Goal: Task Accomplishment & Management: Manage account settings

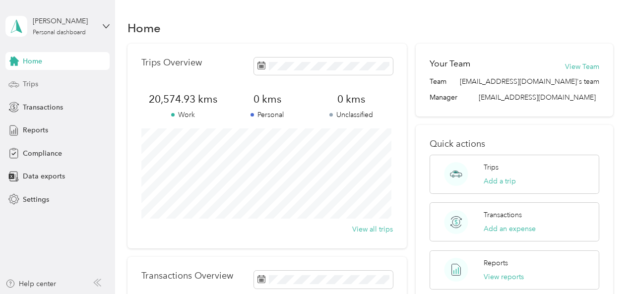
click at [29, 85] on span "Trips" at bounding box center [30, 84] width 15 height 10
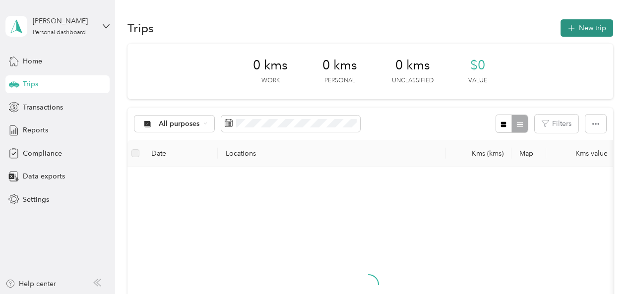
click at [575, 26] on button "New trip" at bounding box center [587, 27] width 53 height 17
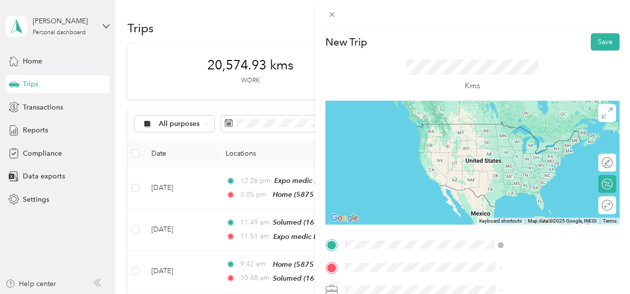
click at [514, 137] on span "[STREET_ADDRESS]" at bounding box center [499, 138] width 63 height 8
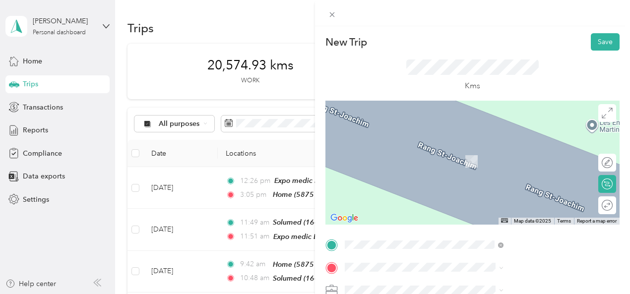
click at [526, 154] on div "Ergo sante Gatineau [STREET_ADDRESS]" at bounding box center [499, 155] width 63 height 21
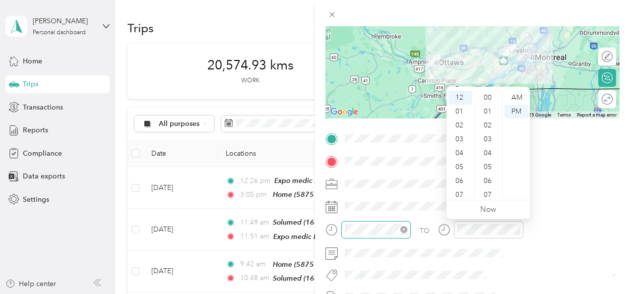
scroll to position [431, 0]
click at [460, 168] on div "08" at bounding box center [460, 169] width 24 height 14
click at [518, 93] on div "AM" at bounding box center [517, 98] width 24 height 14
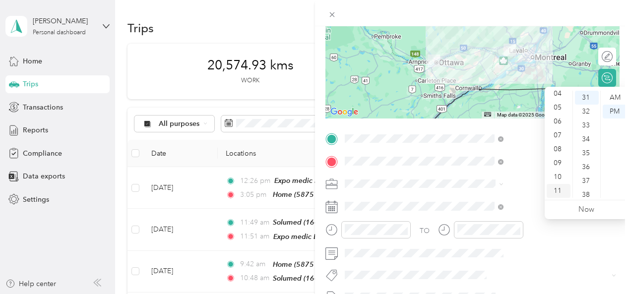
click at [557, 192] on div "11" at bounding box center [559, 191] width 24 height 14
click at [616, 92] on div "AM" at bounding box center [615, 98] width 24 height 14
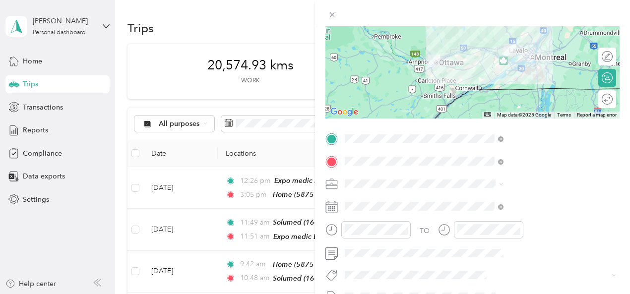
click at [617, 33] on form "New Trip Save This trip cannot be edited because it is either under review, app…" at bounding box center [472, 149] width 315 height 444
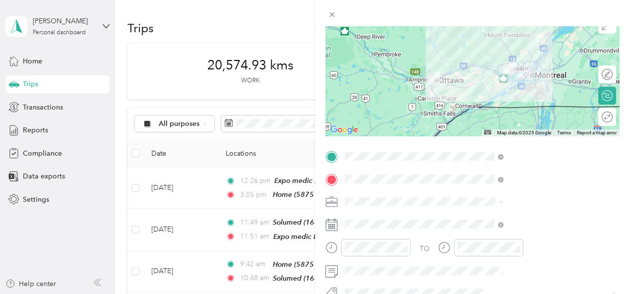
scroll to position [0, 0]
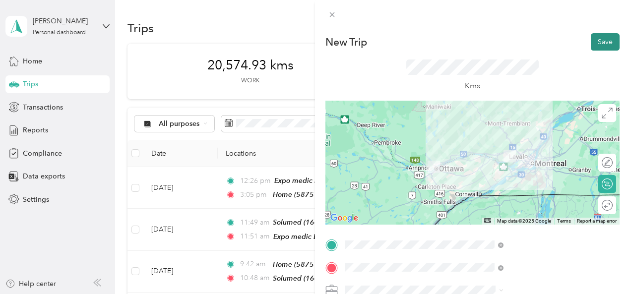
click at [594, 44] on button "Save" at bounding box center [605, 41] width 29 height 17
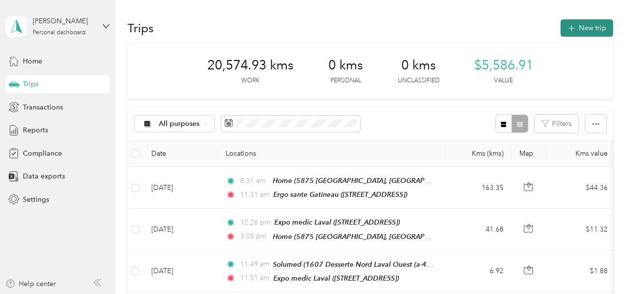
click at [571, 29] on icon "button" at bounding box center [571, 28] width 11 height 11
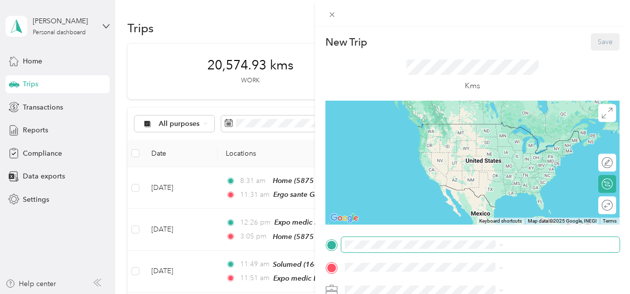
click at [466, 250] on span at bounding box center [480, 245] width 278 height 16
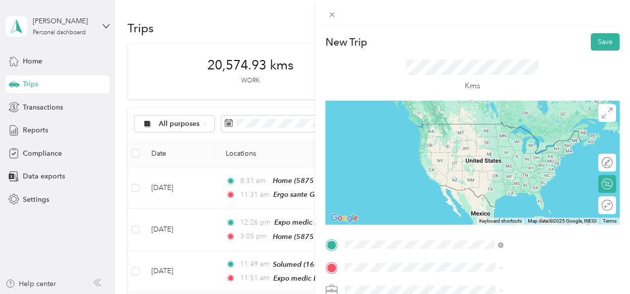
click at [512, 130] on div "Ergo sante Gatineau [STREET_ADDRESS]" at bounding box center [499, 133] width 63 height 21
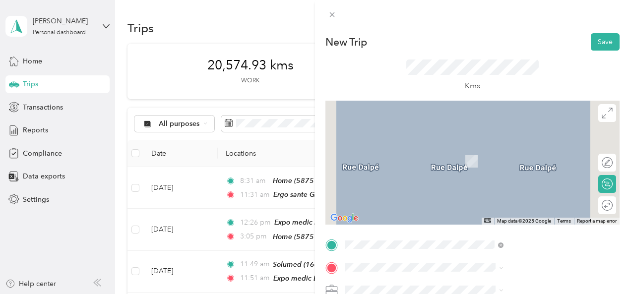
click at [518, 158] on span "[STREET_ADDRESS]" at bounding box center [499, 156] width 63 height 8
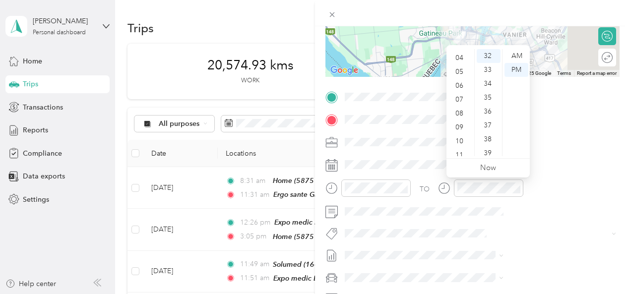
scroll to position [60, 0]
click at [462, 144] on div "11" at bounding box center [460, 149] width 24 height 14
click at [517, 59] on div "AM" at bounding box center [517, 56] width 24 height 14
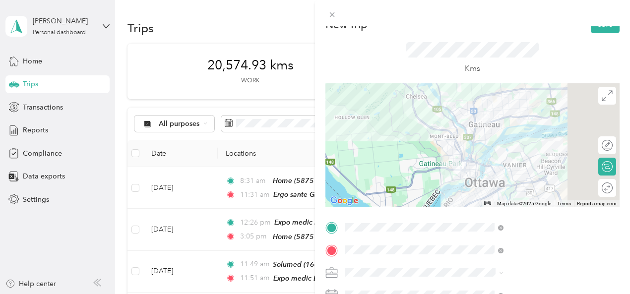
scroll to position [14, 0]
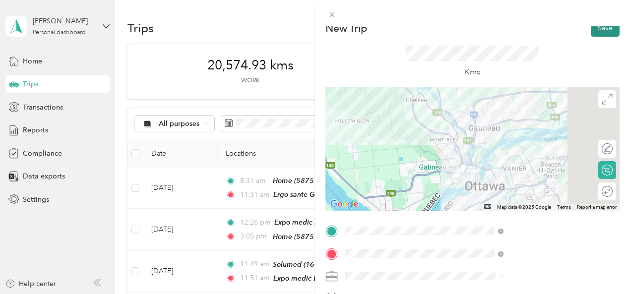
click at [593, 36] on button "Save" at bounding box center [605, 27] width 29 height 17
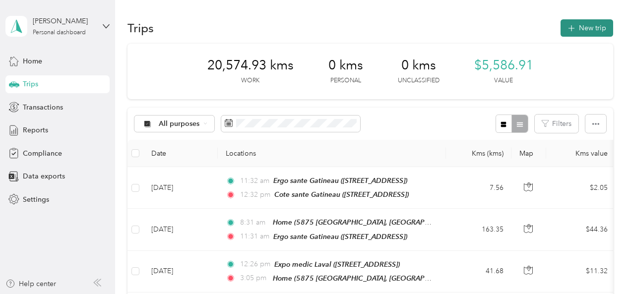
click at [571, 31] on icon "button" at bounding box center [571, 28] width 11 height 11
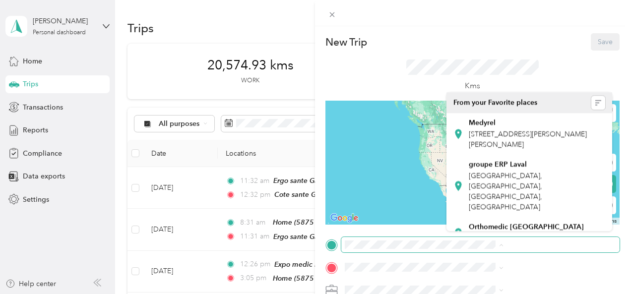
click at [503, 250] on span at bounding box center [480, 245] width 278 height 16
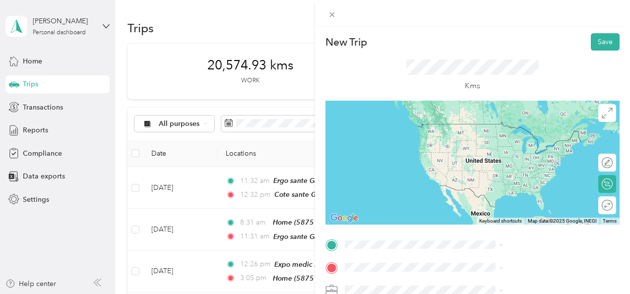
click at [488, 136] on span "[STREET_ADDRESS]" at bounding box center [499, 136] width 63 height 8
